Goal: Information Seeking & Learning: Check status

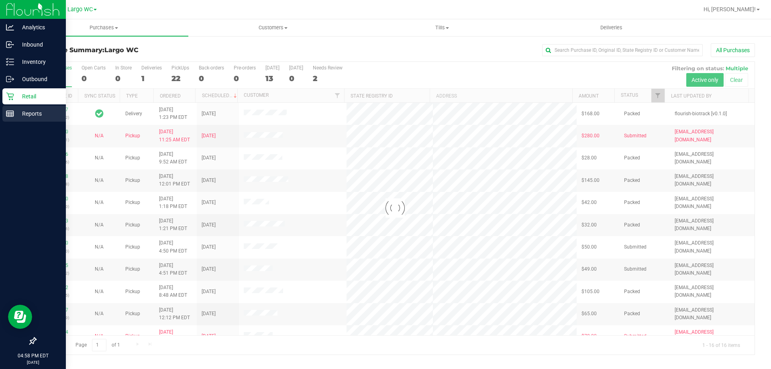
click at [8, 112] on line at bounding box center [9, 112] width 7 height 0
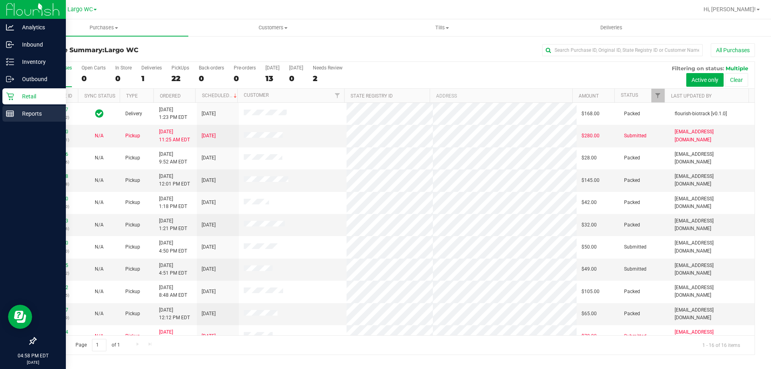
click at [33, 115] on p "Reports" at bounding box center [38, 114] width 48 height 10
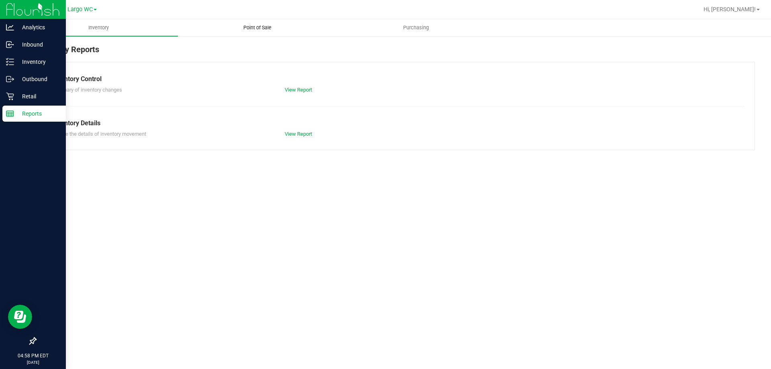
click at [266, 28] on span "Point of Sale" at bounding box center [257, 27] width 50 height 7
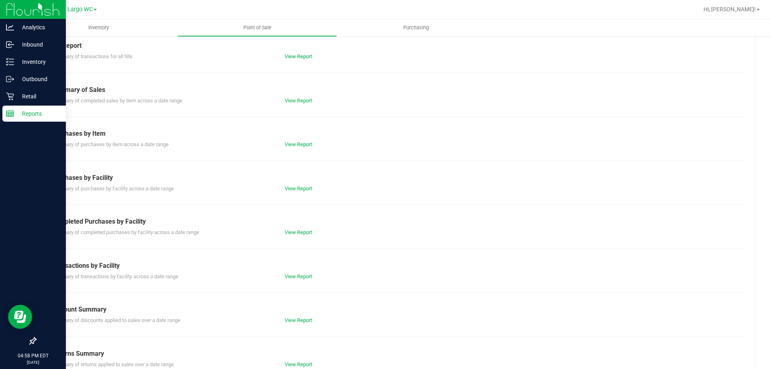
click at [240, 134] on div "Purchases by Item" at bounding box center [395, 134] width 686 height 10
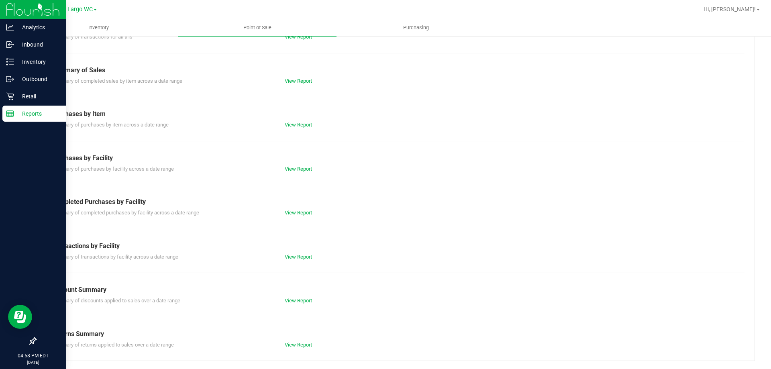
click at [303, 213] on link "View Report" at bounding box center [298, 213] width 27 height 6
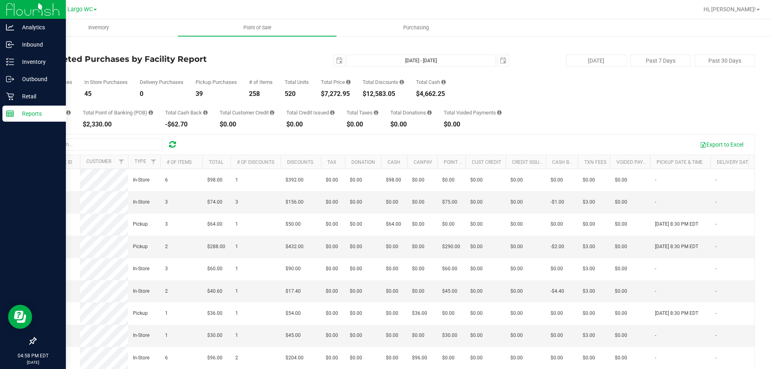
click at [503, 99] on div "Total CanPay $343.40 Total Point of Banking (POB) $2,330.00 Total Cash Back -$6…" at bounding box center [394, 112] width 719 height 31
